Goal: Communication & Community: Connect with others

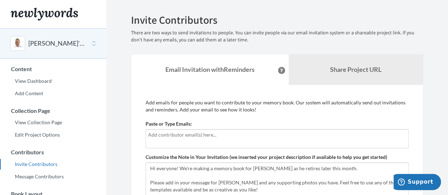
click at [210, 137] on input "text" at bounding box center [277, 135] width 258 height 8
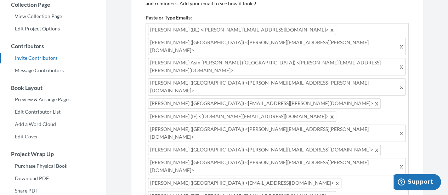
scroll to position [142, 0]
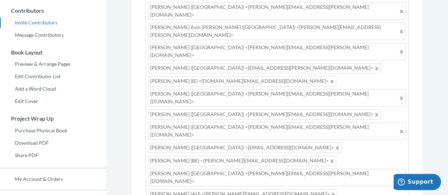
type input "m"
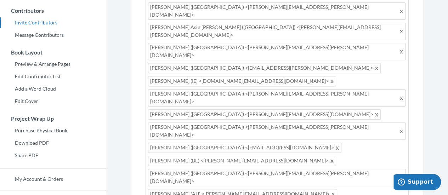
click at [313, 159] on div "[PERSON_NAME] (BE) <[PERSON_NAME][EMAIL_ADDRESS][DOMAIN_NAME]> [PERSON_NAME] ([…" at bounding box center [276, 192] width 263 height 408
click at [266, 174] on div "[PERSON_NAME] (BE) <[PERSON_NAME][EMAIL_ADDRESS][DOMAIN_NAME]> [PERSON_NAME] ([…" at bounding box center [276, 199] width 263 height 422
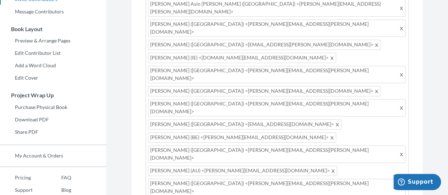
scroll to position [181, 0]
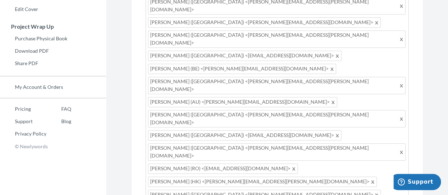
scroll to position [251, 0]
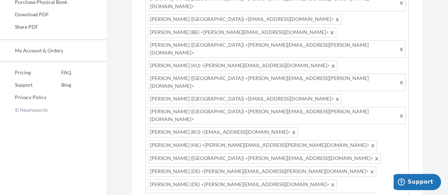
scroll to position [279, 0]
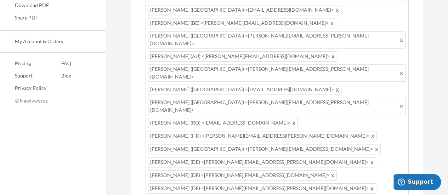
drag, startPoint x: 182, startPoint y: 130, endPoint x: 135, endPoint y: 85, distance: 64.6
click at [135, 85] on div "Add emails for people you want to contribute to your memory book. Our system wi…" at bounding box center [277, 187] width 292 height 763
paste textarea "We're making a memory book for [PERSON_NAME] as he retires later this month. Pl…"
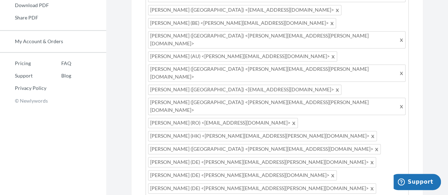
drag, startPoint x: 263, startPoint y: 110, endPoint x: 141, endPoint y: 110, distance: 122.5
click at [141, 110] on div "Add emails for people you want to contribute to your memory book. Our system wi…" at bounding box center [277, 187] width 292 height 763
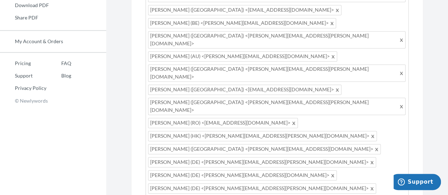
type textarea "Hi everyone! We're making a memory book for [PERSON_NAME] as he retires later t…"
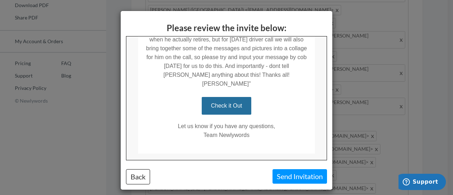
scroll to position [195, 0]
click at [287, 174] on button "Send Invitation" at bounding box center [300, 176] width 55 height 15
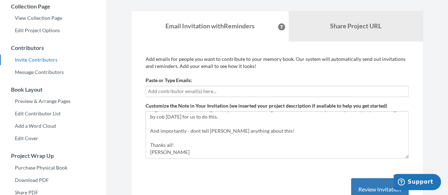
scroll to position [106, 0]
